Goal: Information Seeking & Learning: Check status

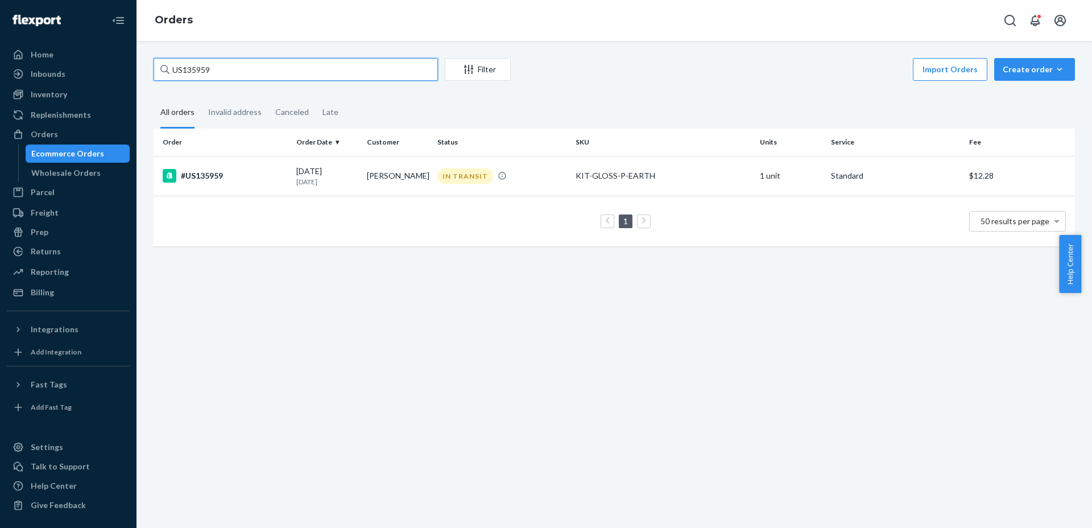
click at [328, 69] on input "US135959" at bounding box center [296, 69] width 284 height 23
paste input "9140"
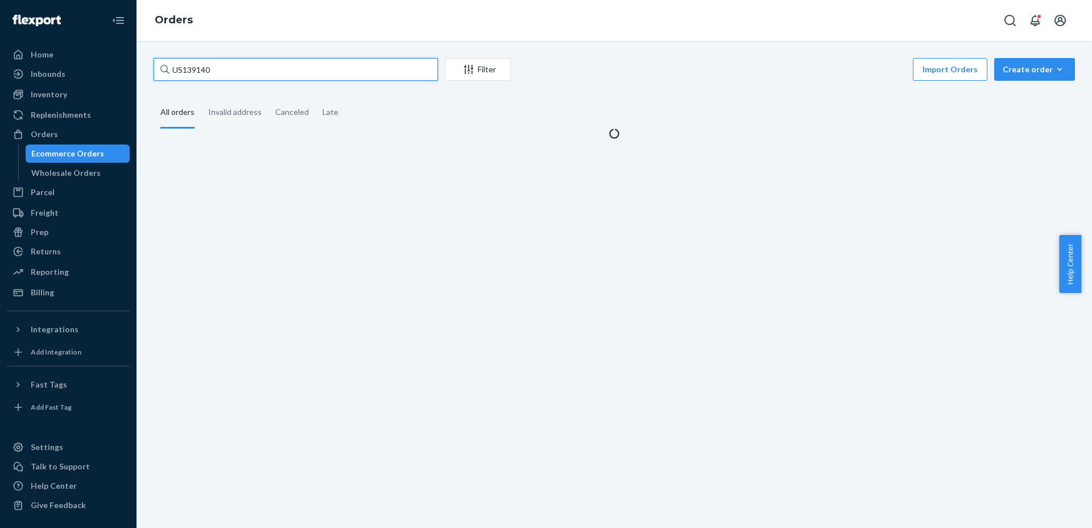
type input "US139140"
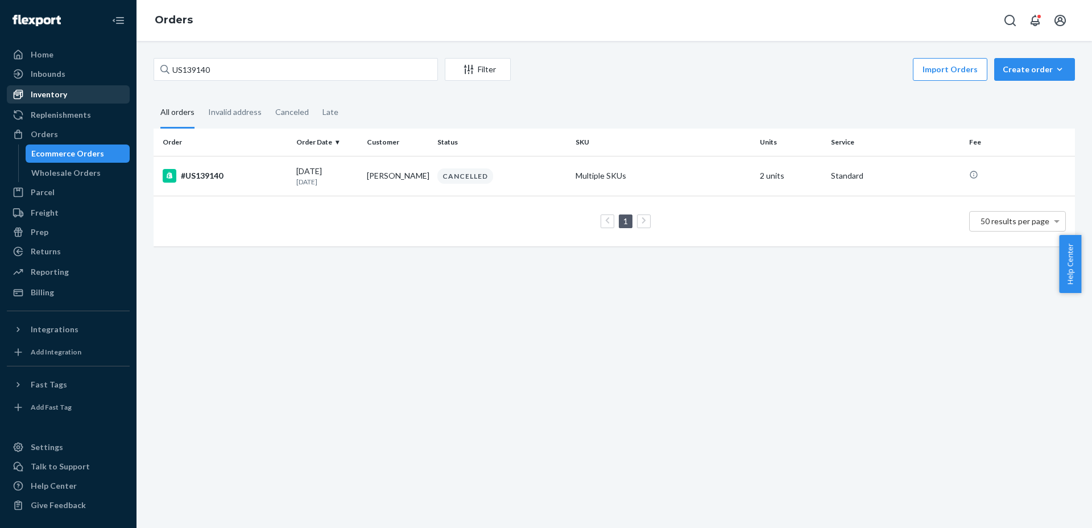
click at [47, 98] on div "Inventory" at bounding box center [49, 94] width 36 height 11
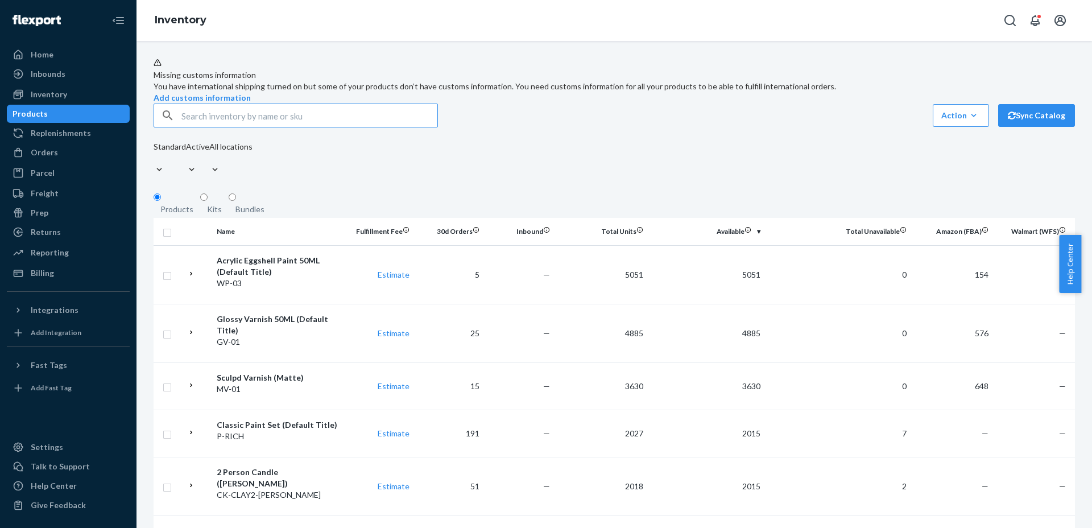
paste input "GROUP-BUNDLE-6-EARTH-PASTEL-FAVE"
type input "GROUP-BUNDLE-6-EARTH-PASTEL-FAVE"
click at [239, 212] on div "Bundles" at bounding box center [249, 209] width 29 height 11
click at [236, 201] on input "Bundles" at bounding box center [232, 196] width 7 height 7
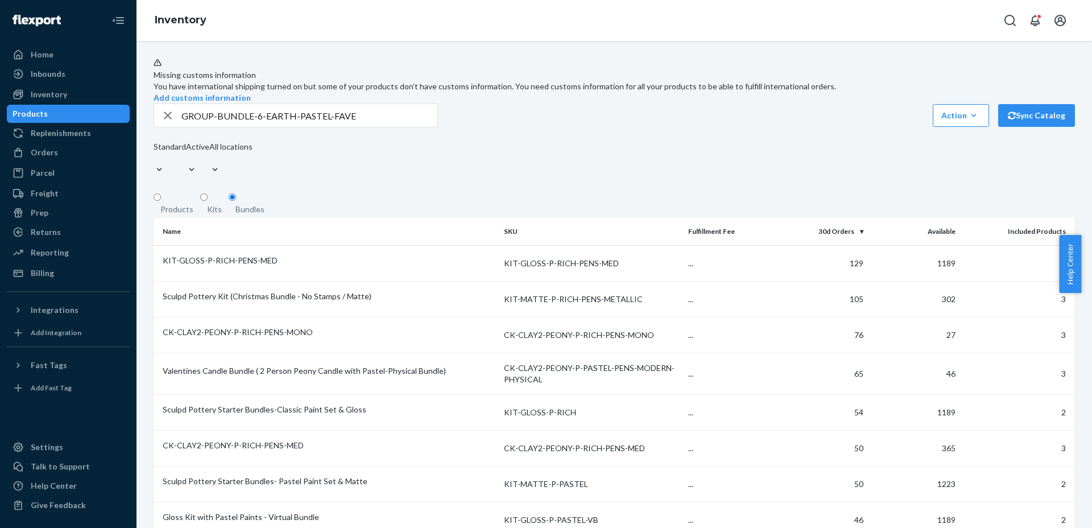
click at [369, 127] on input "GROUP-BUNDLE-6-EARTH-PASTEL-FAVE" at bounding box center [309, 115] width 256 height 23
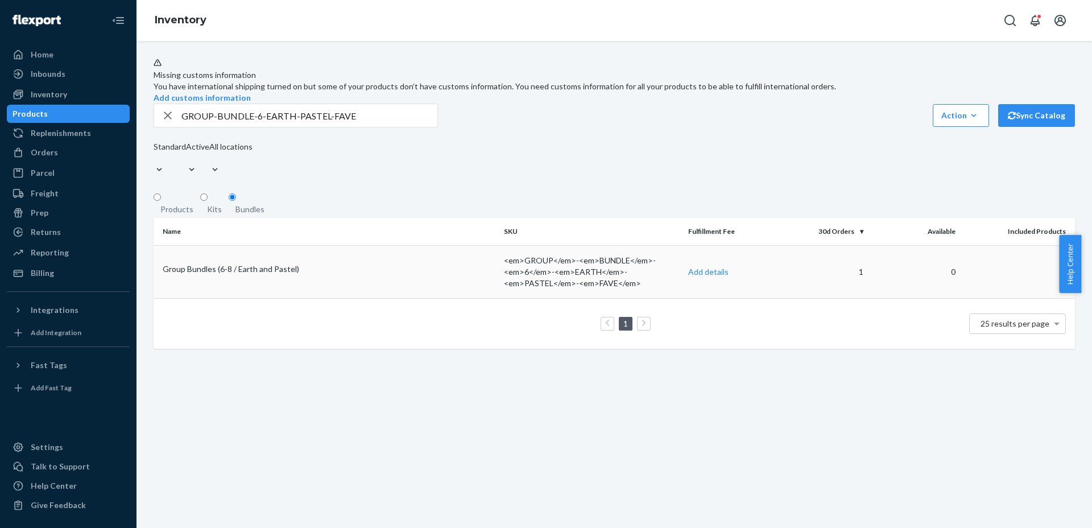
click at [256, 275] on div "Group Bundles (6-8 / Earth and Pastel)" at bounding box center [329, 268] width 332 height 11
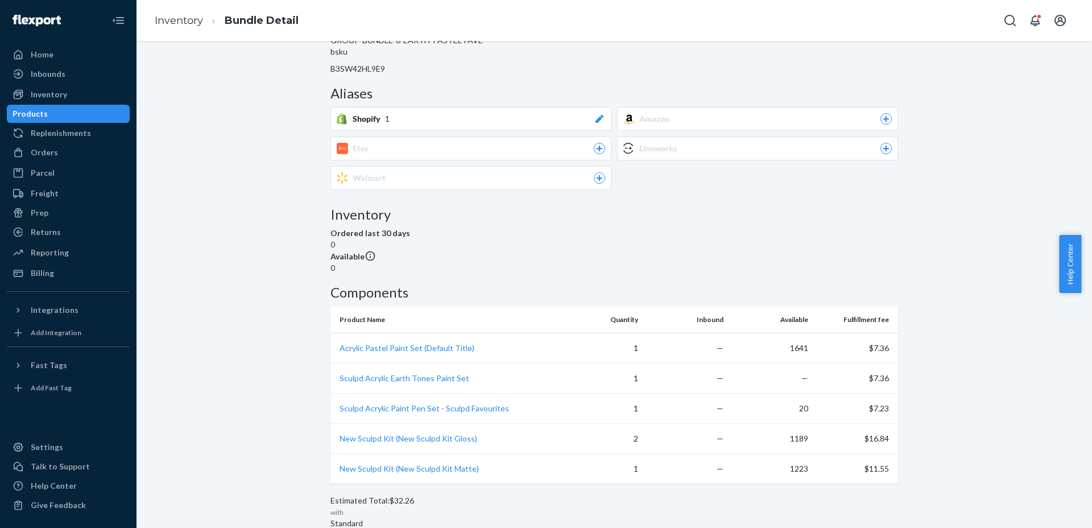
scroll to position [213, 0]
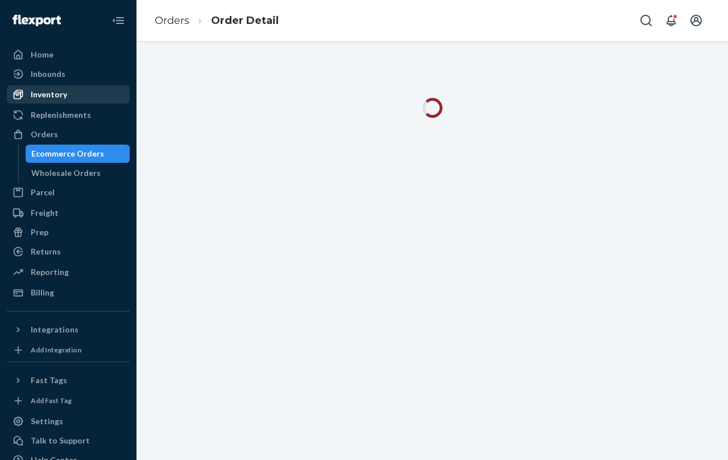
click at [52, 85] on link "Inventory" at bounding box center [68, 94] width 123 height 18
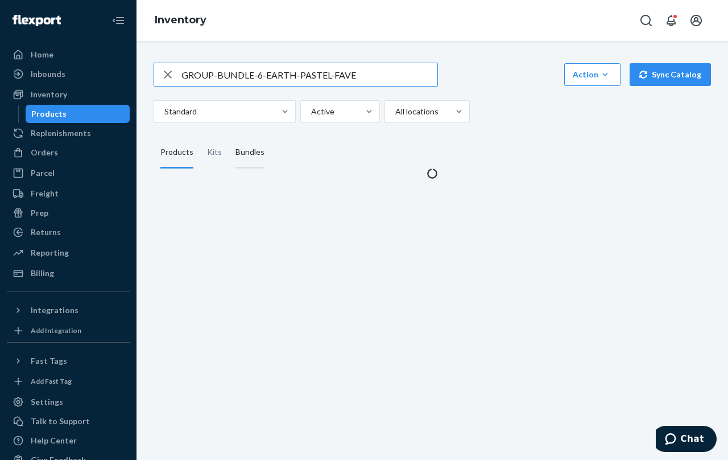
type input "GROUP-BUNDLE-6-EARTH-PASTEL-FAVE"
click at [246, 145] on div "Bundles" at bounding box center [249, 152] width 29 height 32
click at [229, 136] on input "Bundles" at bounding box center [229, 136] width 0 height 0
click at [369, 75] on input "GROUP-BUNDLE-6-EARTH-PASTEL-FAVE" at bounding box center [309, 74] width 256 height 23
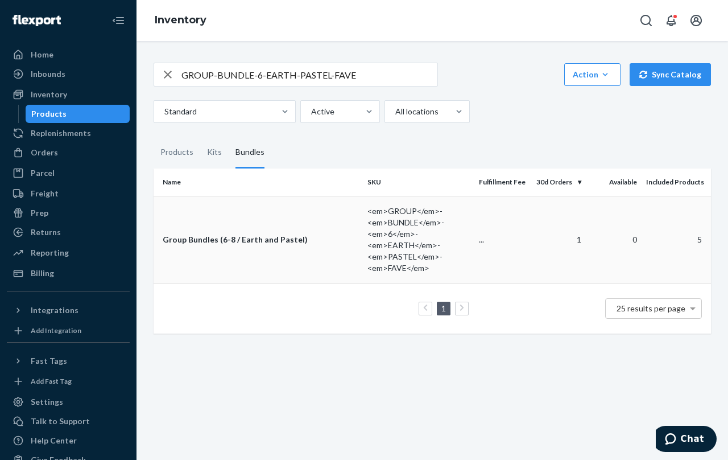
click at [269, 238] on div "Group Bundles (6-8 / Earth and Pastel)" at bounding box center [261, 239] width 196 height 11
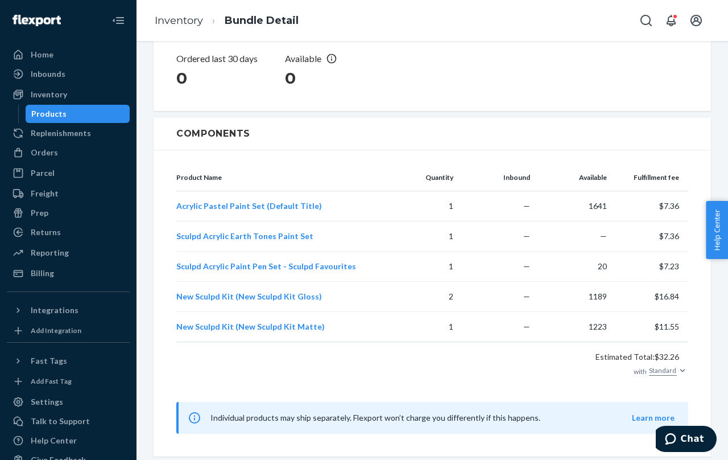
scroll to position [296, 0]
click at [197, 23] on link "Inventory" at bounding box center [179, 20] width 48 height 13
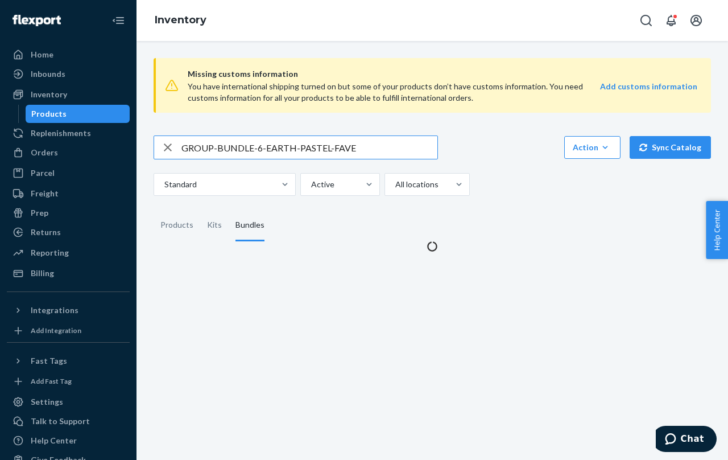
click at [238, 146] on input "GROUP-BUNDLE-6-EARTH-PASTEL-FAVE" at bounding box center [309, 147] width 256 height 23
type input "GROUP-BUNDLE-4-EARTH-MED"
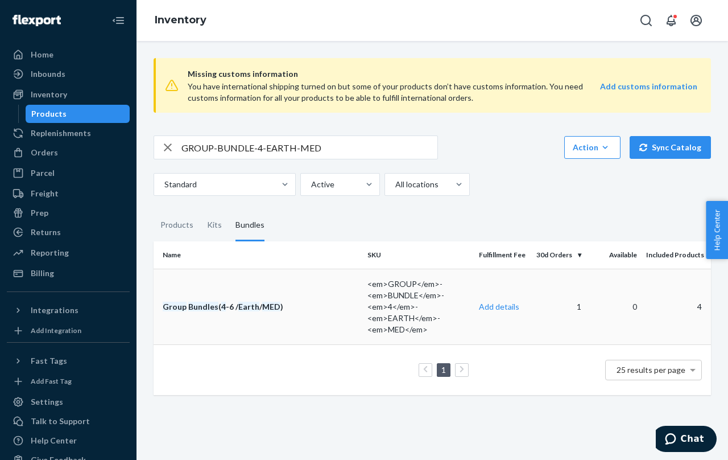
click at [265, 305] on em "MED" at bounding box center [271, 306] width 18 height 10
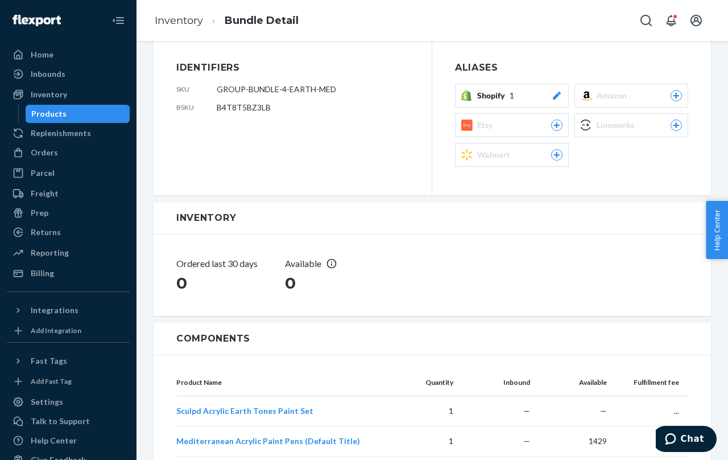
scroll to position [251, 0]
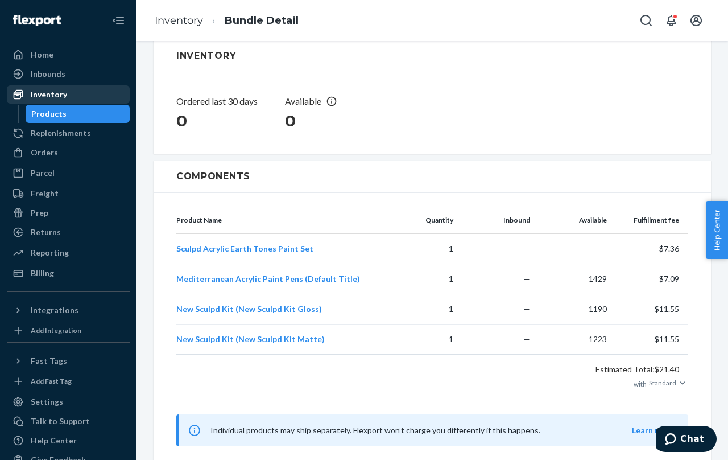
drag, startPoint x: 67, startPoint y: 115, endPoint x: 104, endPoint y: 86, distance: 46.2
click at [67, 115] on div "Products" at bounding box center [78, 114] width 102 height 16
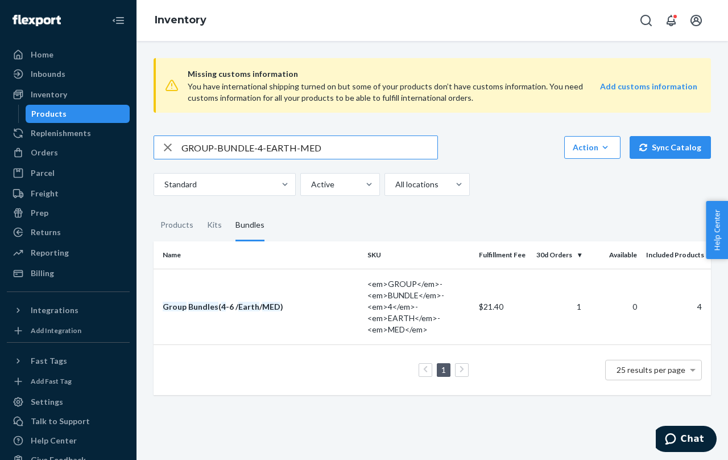
click at [230, 151] on input "GROUP-BUNDLE-4-EARTH-MED" at bounding box center [309, 147] width 256 height 23
paste input "ULTIMATE-GLOSS-EARTH-FLORAL-METALLIC"
type input "ULTIMATE-GLOSS-EARTH-FLORAL-METALLIC"
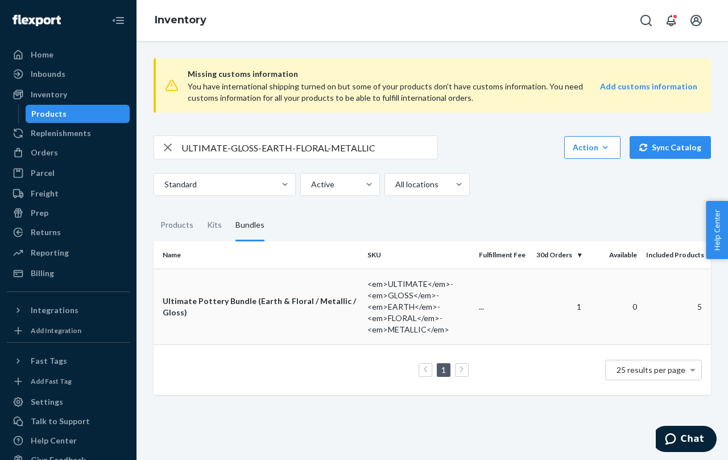
click at [299, 308] on div "Ultimate Pottery Bundle (Earth & Floral / Metallic / Gloss)" at bounding box center [261, 306] width 196 height 23
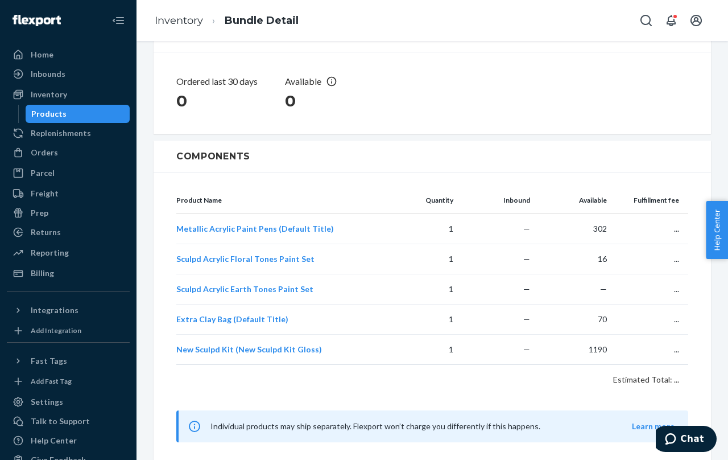
scroll to position [299, 0]
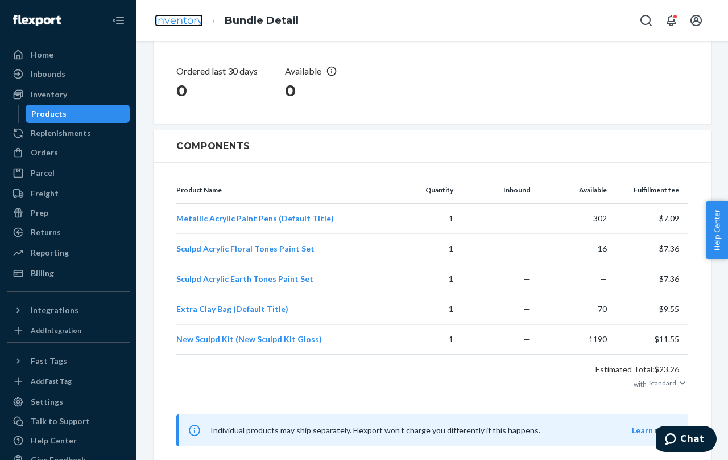
click at [180, 14] on link "Inventory" at bounding box center [179, 20] width 48 height 13
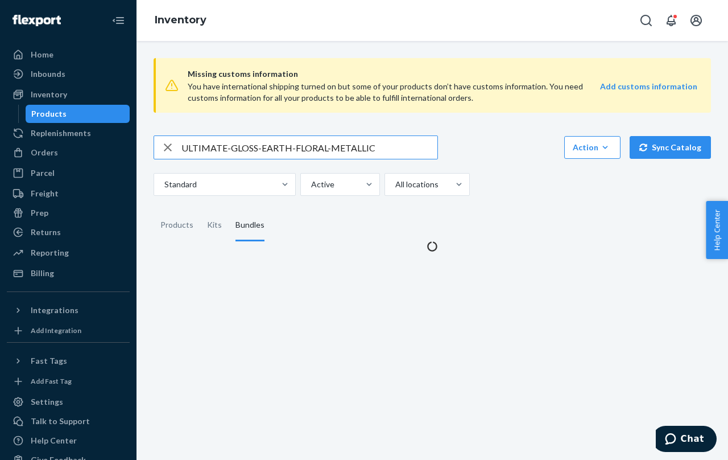
click at [226, 157] on input "ULTIMATE-GLOSS-EARTH-FLORAL-METALLIC" at bounding box center [309, 147] width 256 height 23
type input "WA-TEXTURED-KIT-DOUBLE-EARTH"
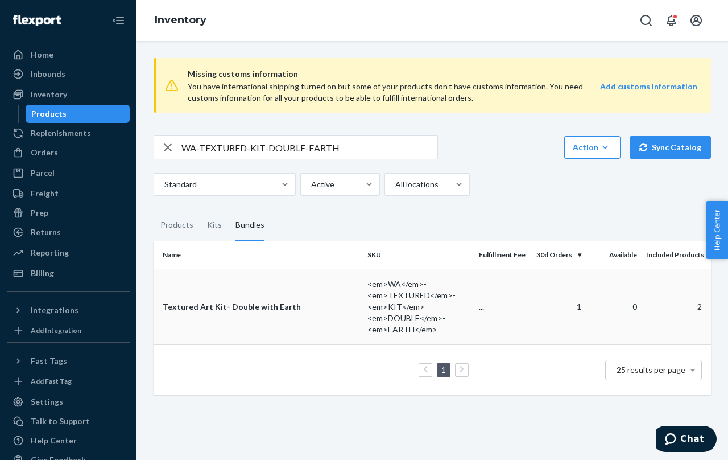
click at [229, 319] on td "Textured Art Kit- Double with Earth" at bounding box center [258, 306] width 209 height 76
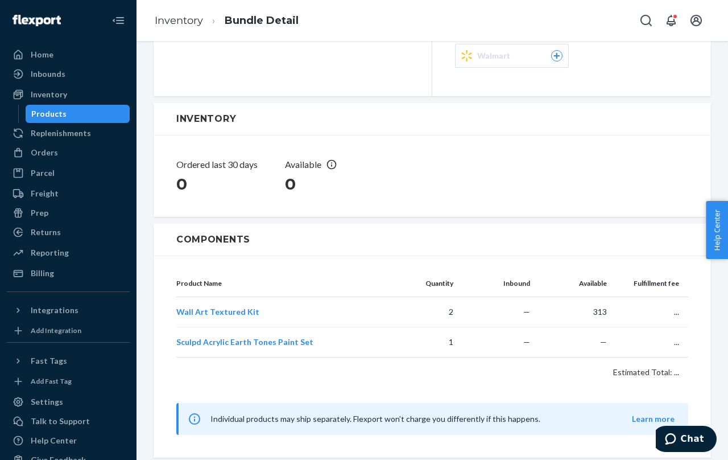
scroll to position [189, 0]
